Goal: Task Accomplishment & Management: Use online tool/utility

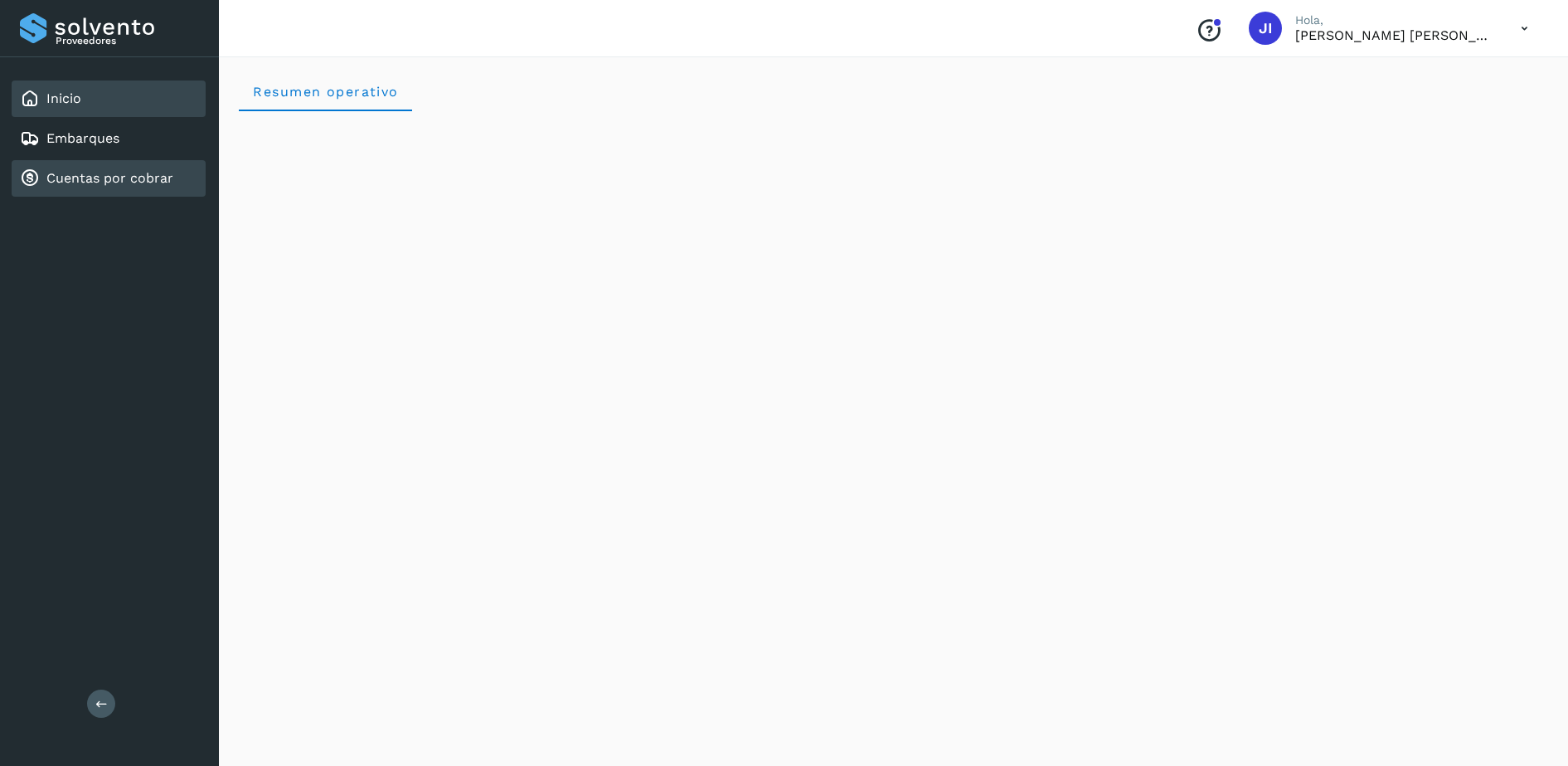
click at [98, 171] on link "Cuentas por cobrar" at bounding box center [110, 178] width 127 height 15
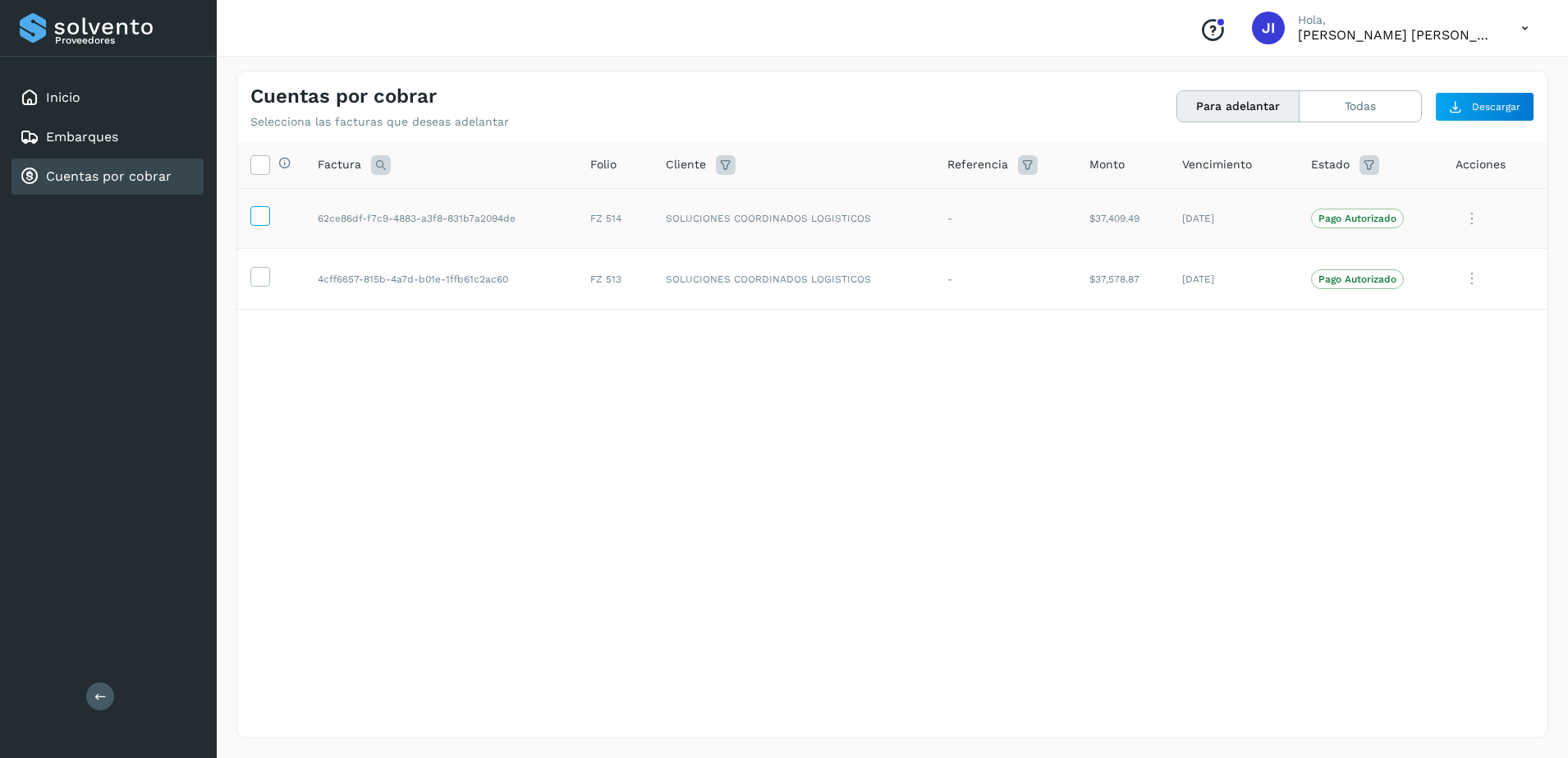
click at [254, 226] on label at bounding box center [260, 216] width 20 height 20
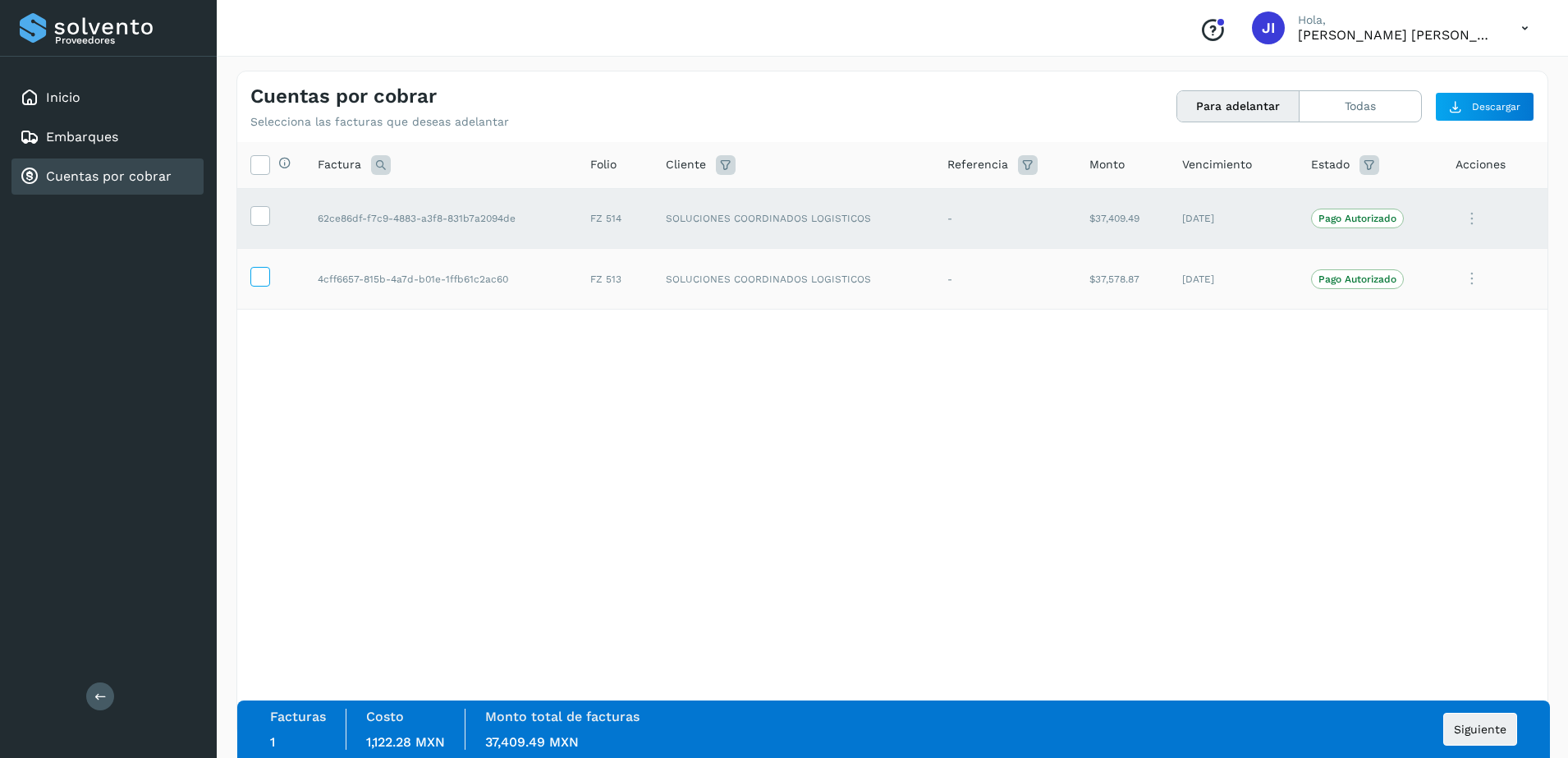
click at [257, 276] on icon at bounding box center [260, 275] width 17 height 17
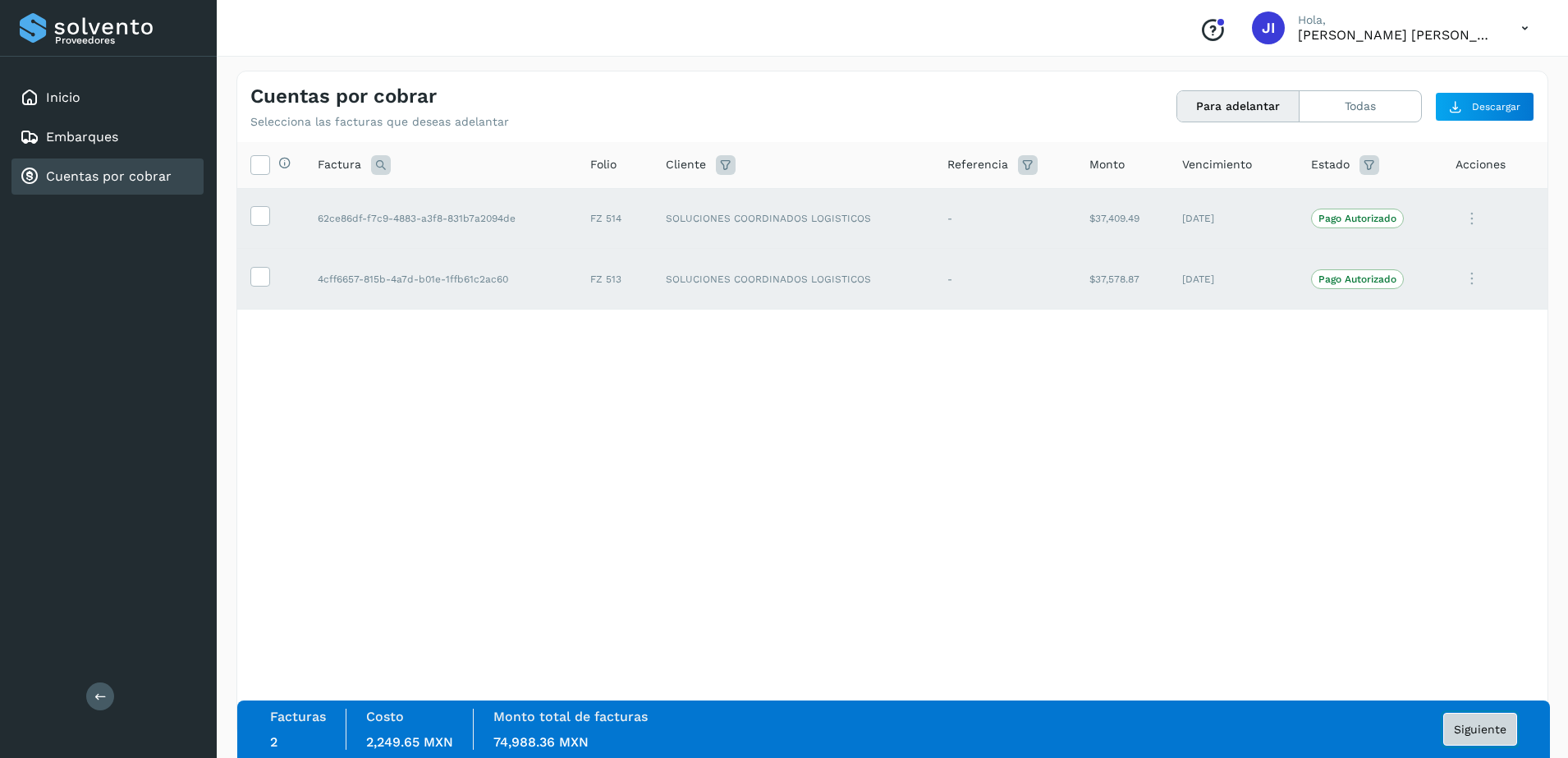
click at [1467, 735] on span "Siguiente" at bounding box center [1480, 729] width 53 height 12
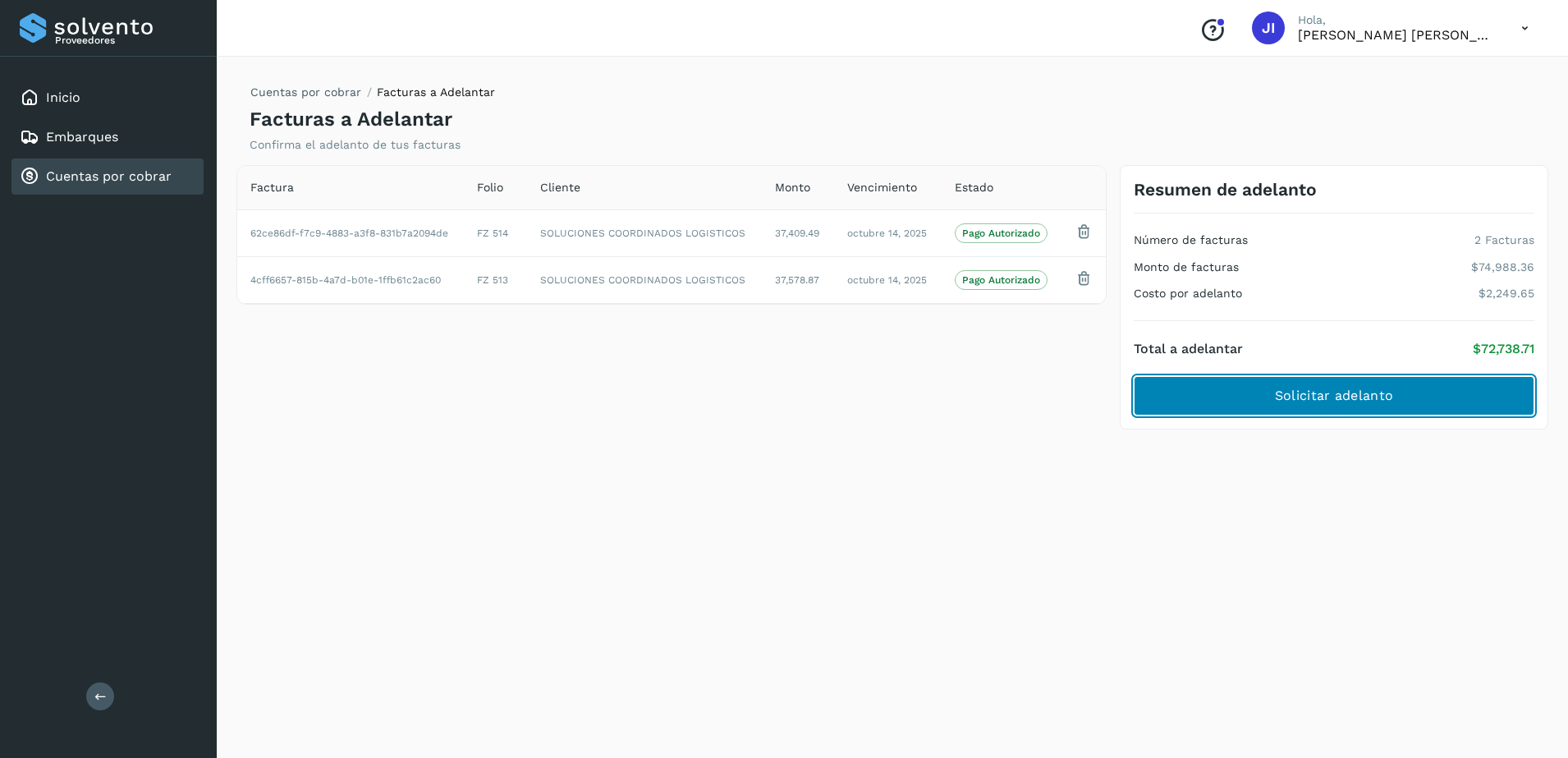
click at [1330, 399] on span "Solicitar adelanto" at bounding box center [1334, 396] width 119 height 18
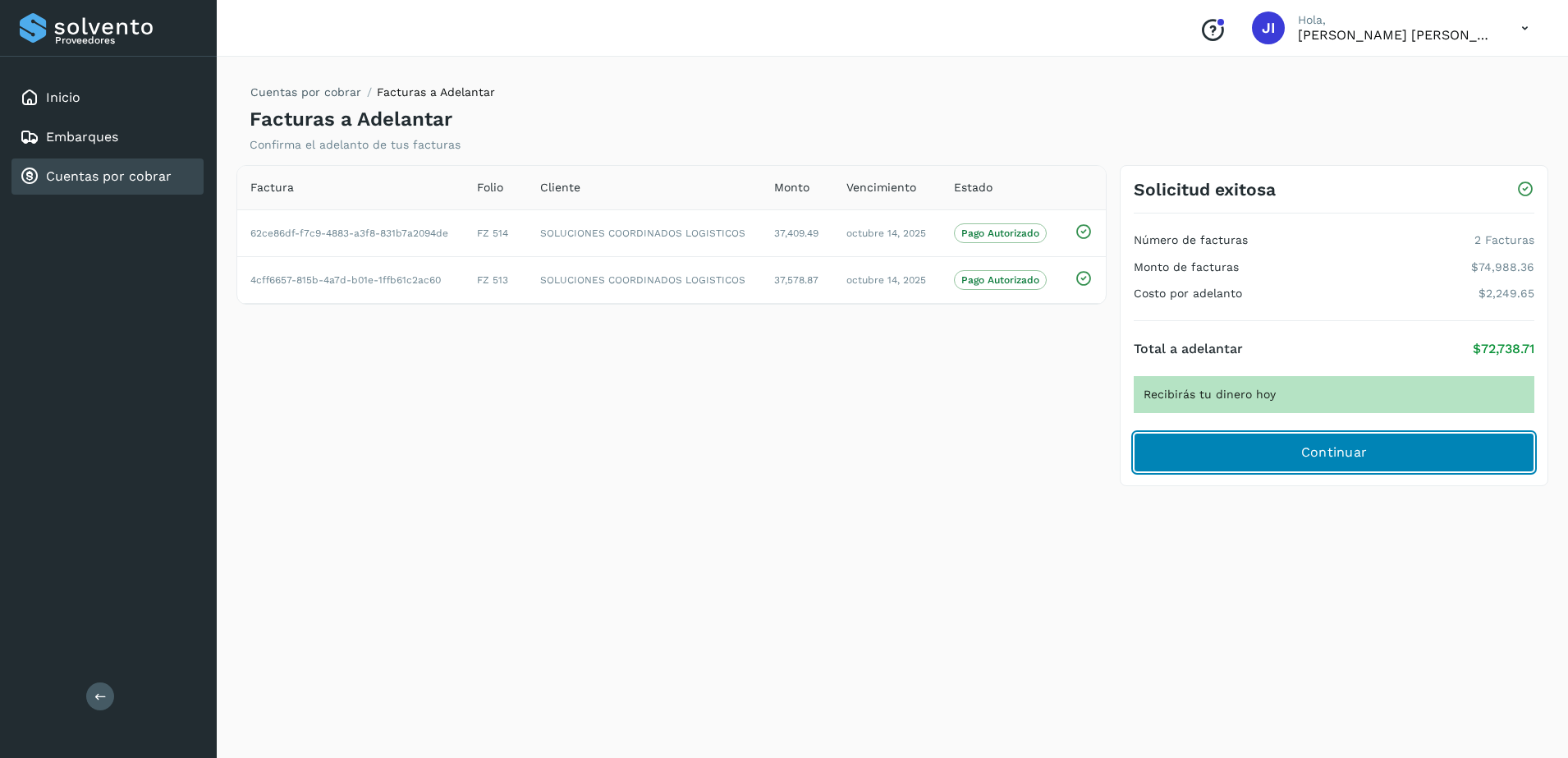
click at [1333, 449] on span "Continuar" at bounding box center [1334, 452] width 67 height 18
